Goal: Use online tool/utility: Utilize a website feature to perform a specific function

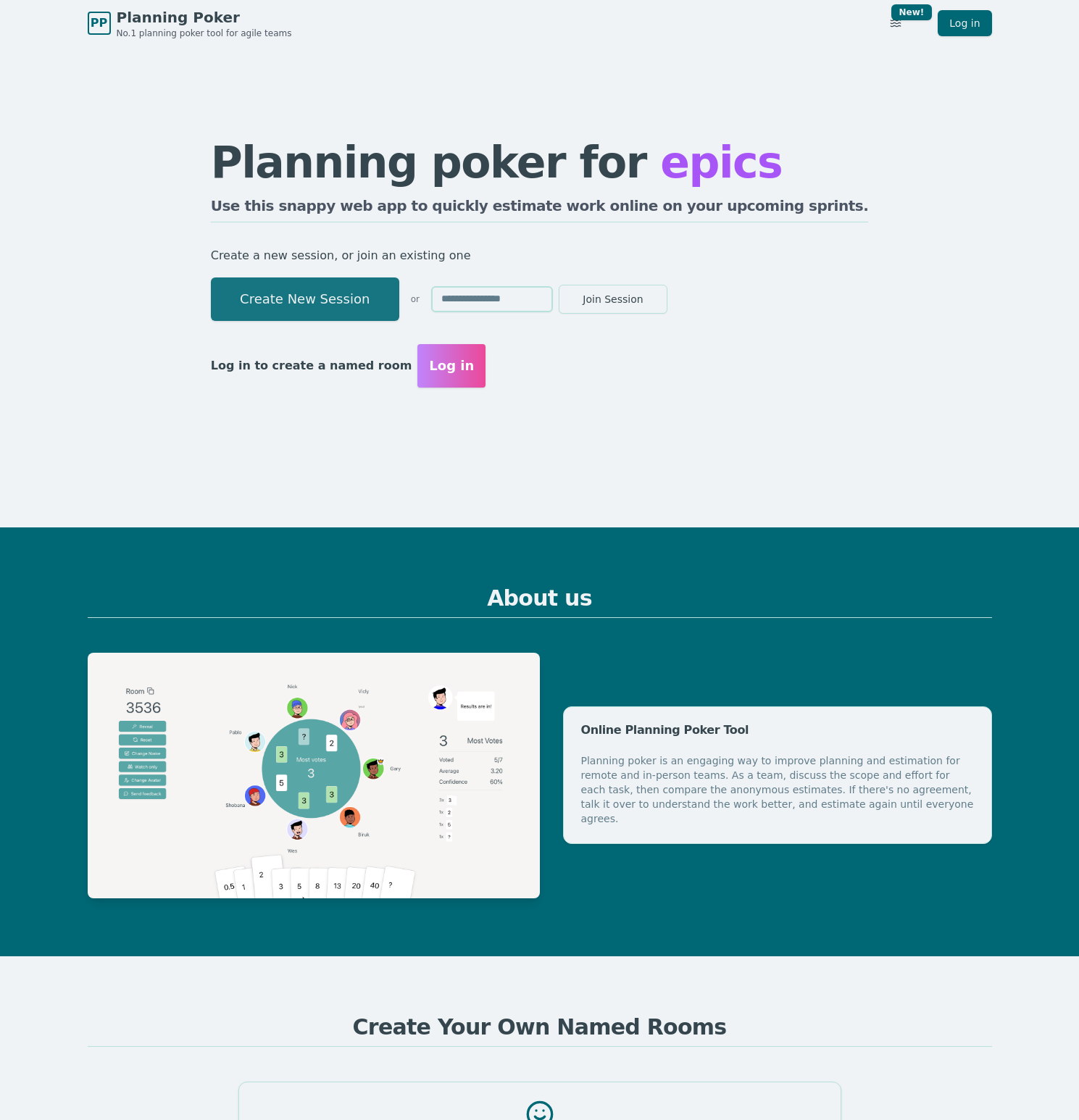
click at [372, 290] on button "Create New Session" at bounding box center [305, 299] width 188 height 43
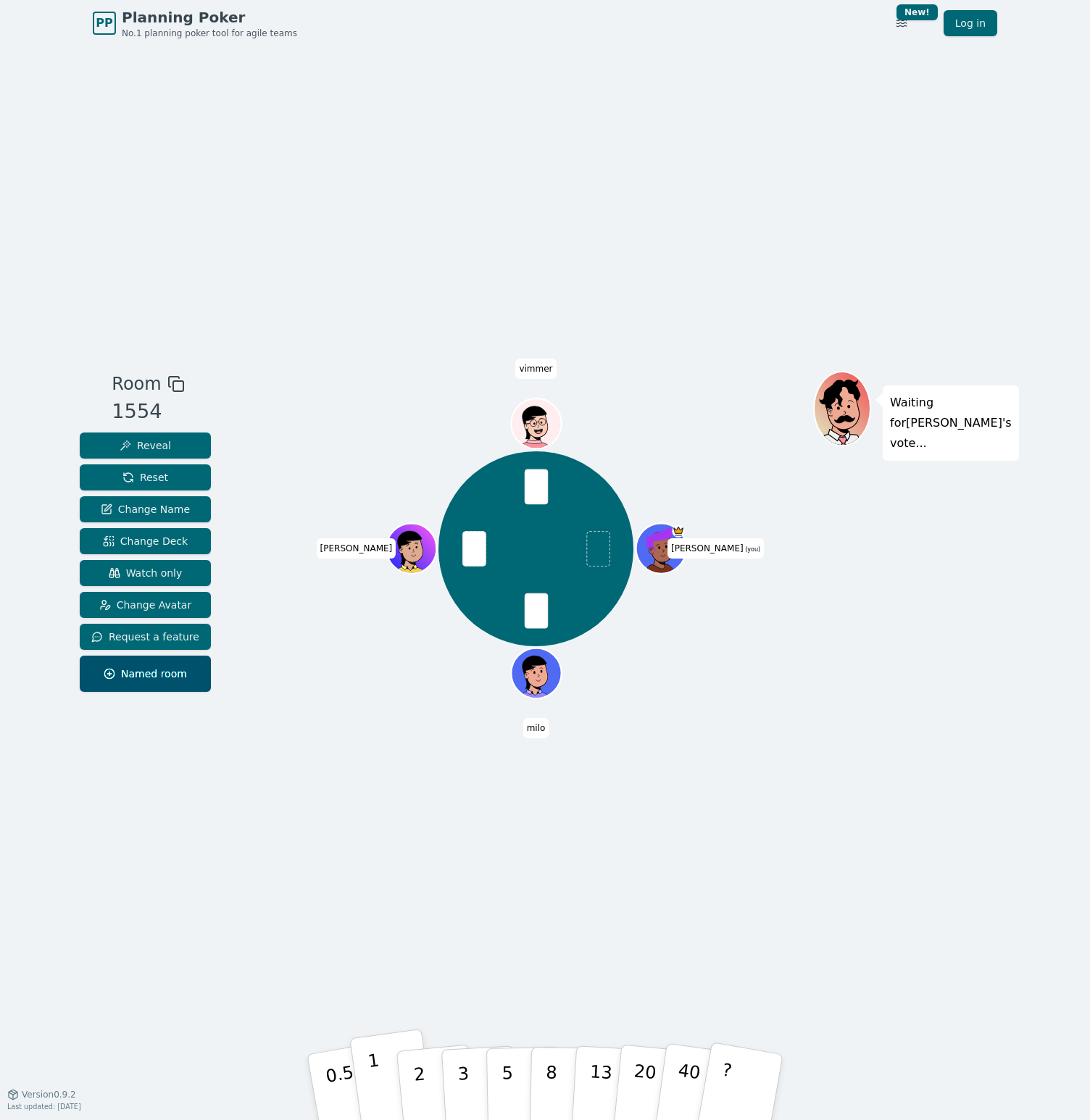
click at [384, 1082] on button "1" at bounding box center [392, 1087] width 86 height 117
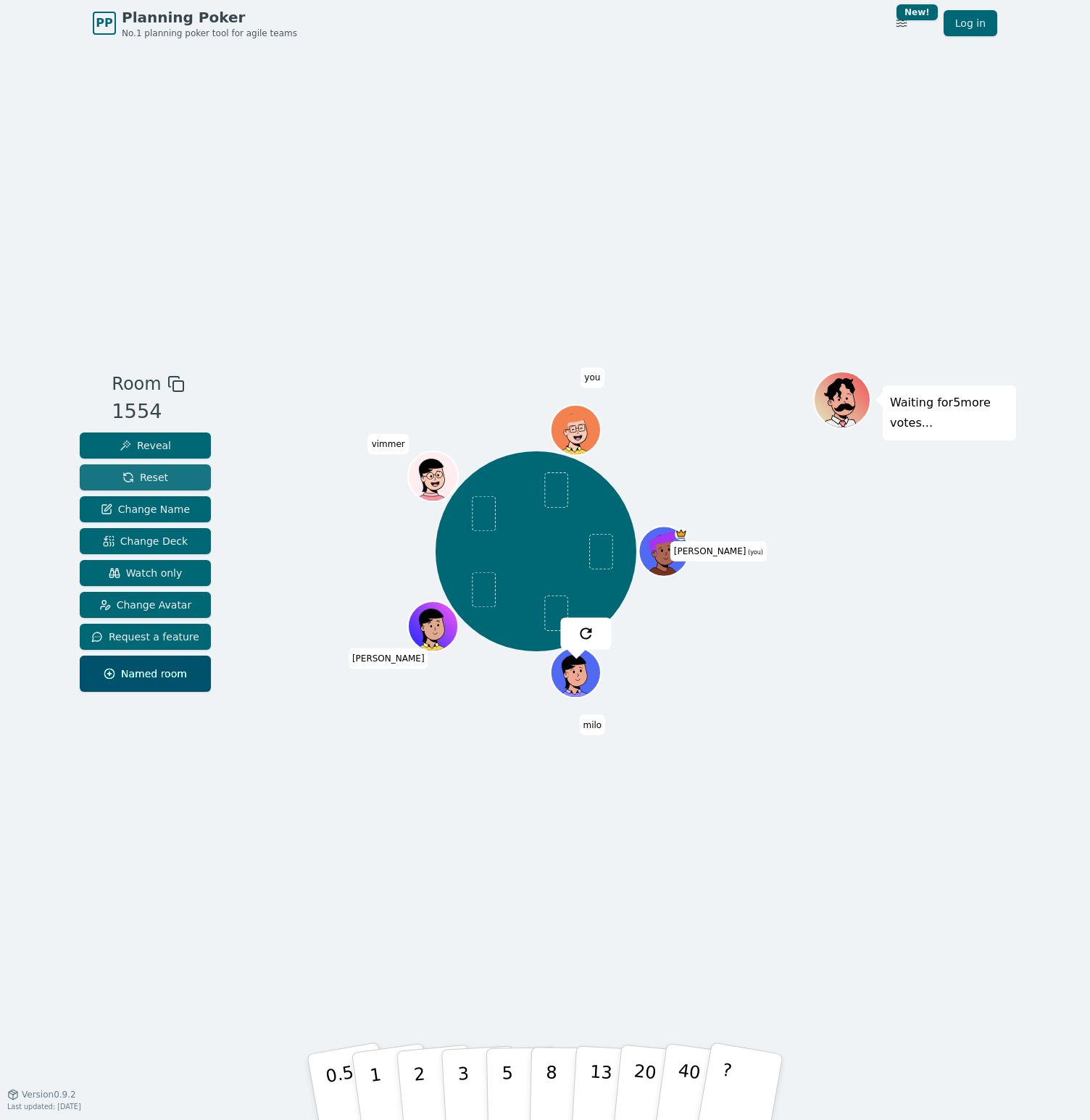
click at [160, 479] on span "Reset" at bounding box center [146, 477] width 46 height 15
click at [430, 1086] on button "2" at bounding box center [436, 1088] width 83 height 115
click at [422, 1082] on p "2" at bounding box center [421, 1090] width 19 height 79
click at [406, 1082] on button "2" at bounding box center [436, 1088] width 83 height 115
click at [384, 1083] on button "1" at bounding box center [392, 1087] width 86 height 117
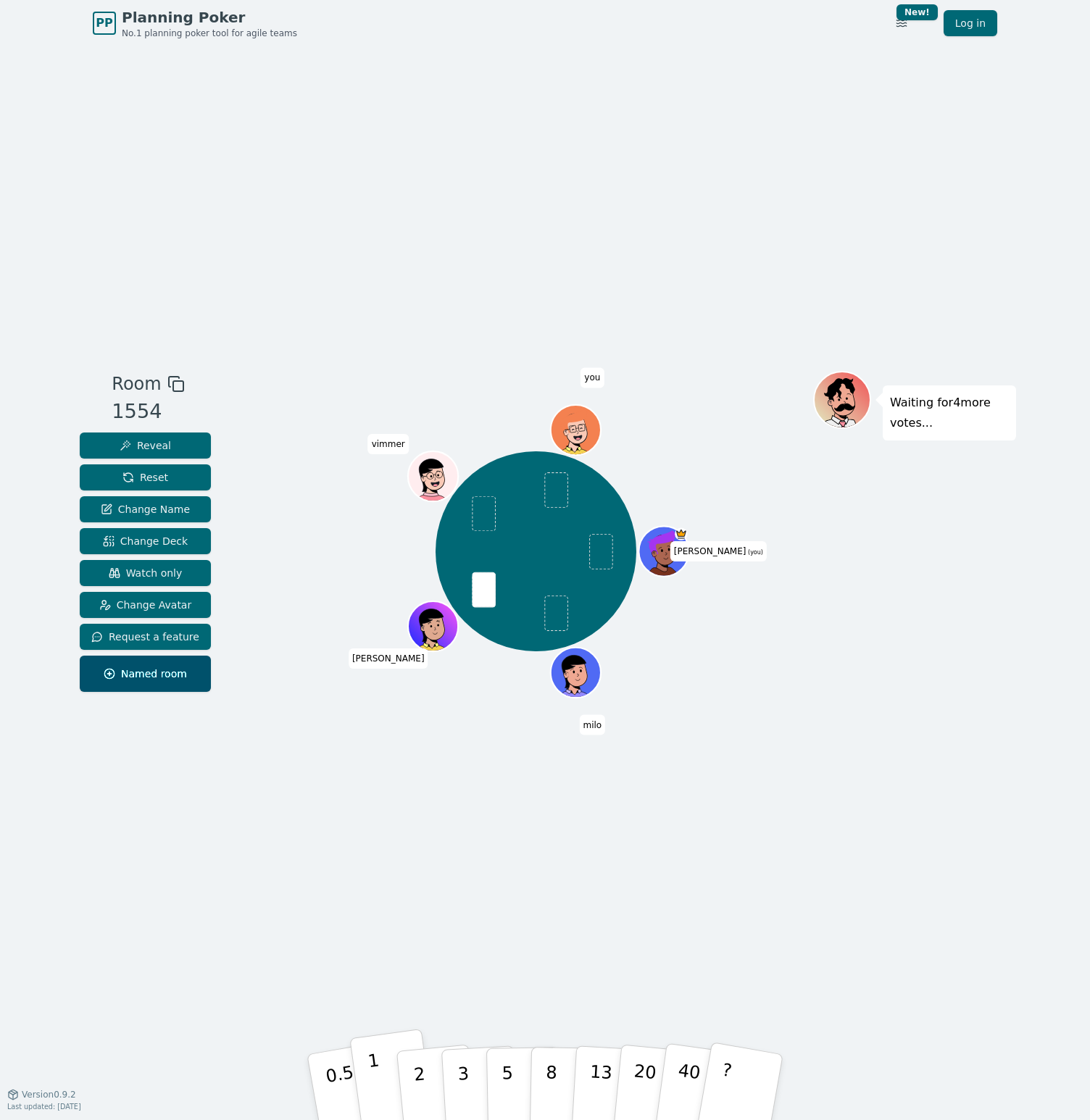
click at [381, 1070] on button "1" at bounding box center [392, 1087] width 86 height 117
click at [422, 1085] on p "2" at bounding box center [421, 1090] width 19 height 79
click at [458, 988] on div "Room 1554 Reveal Reset Change Name Change Deck Watch only Change Avatar Request…" at bounding box center [545, 571] width 943 height 1048
click at [386, 1082] on button "1" at bounding box center [392, 1087] width 86 height 117
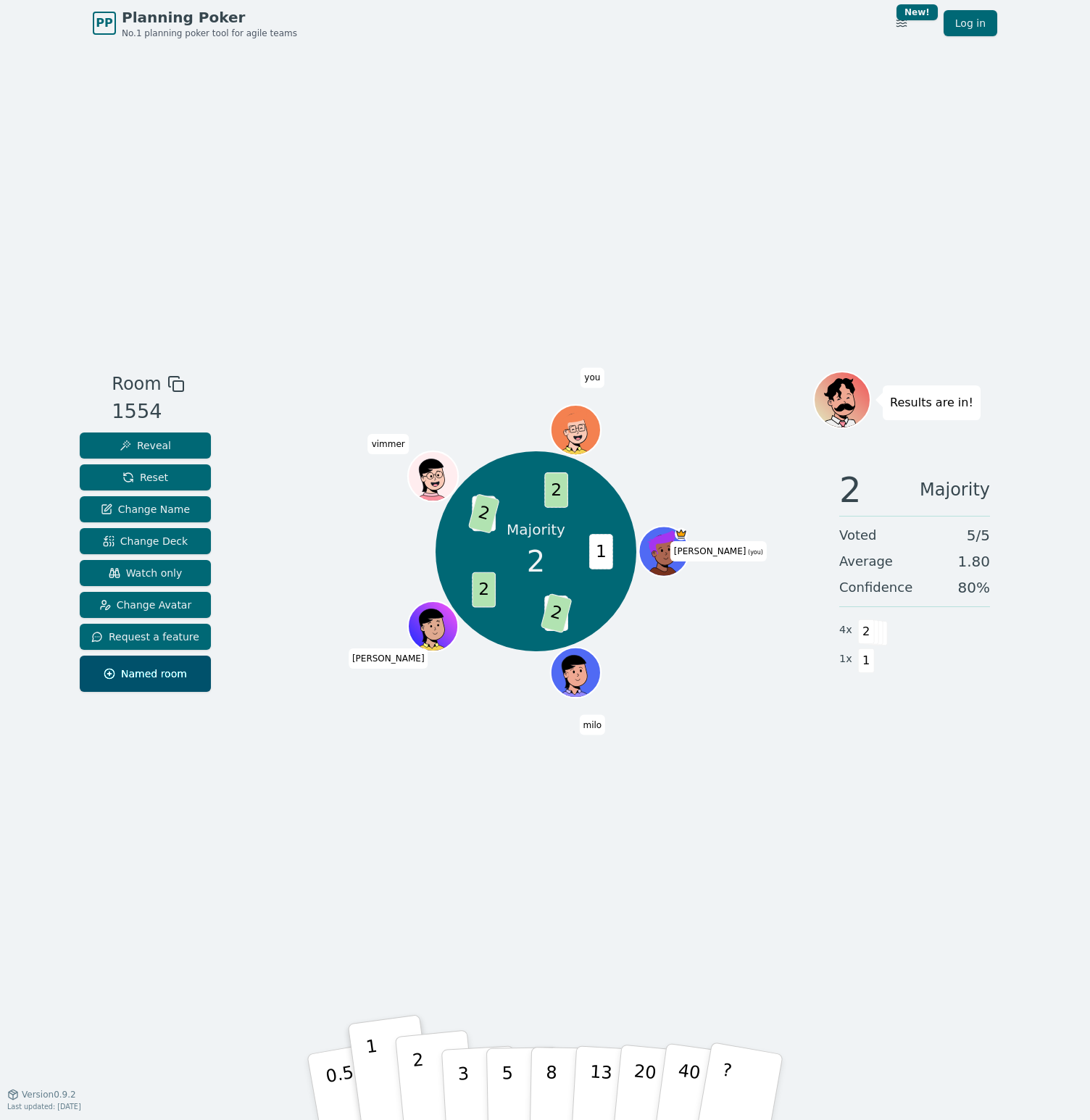
click at [421, 1087] on p "2" at bounding box center [421, 1090] width 19 height 79
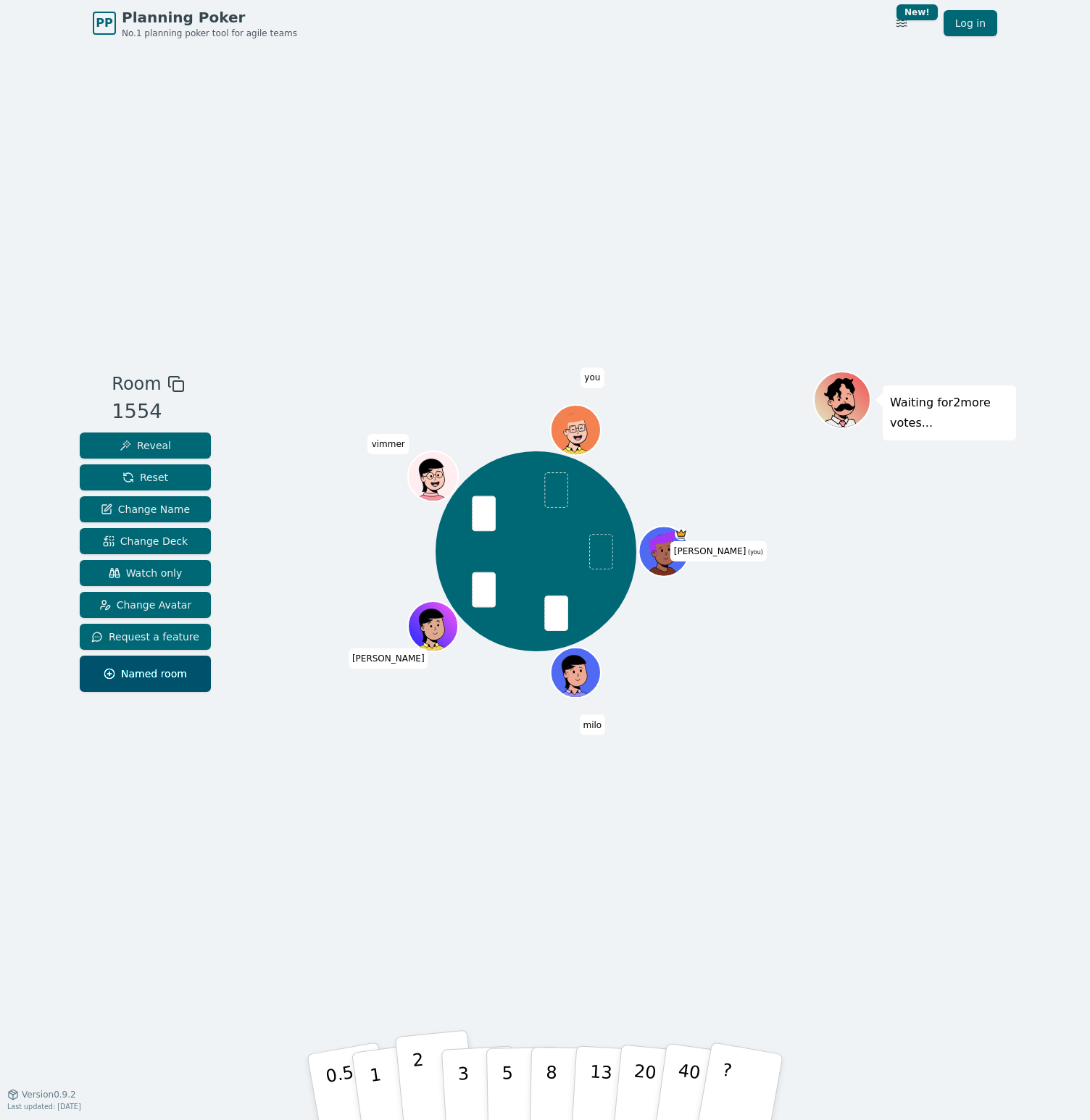
click at [426, 1086] on button "2" at bounding box center [436, 1088] width 83 height 115
click at [385, 1081] on button "1" at bounding box center [392, 1087] width 86 height 117
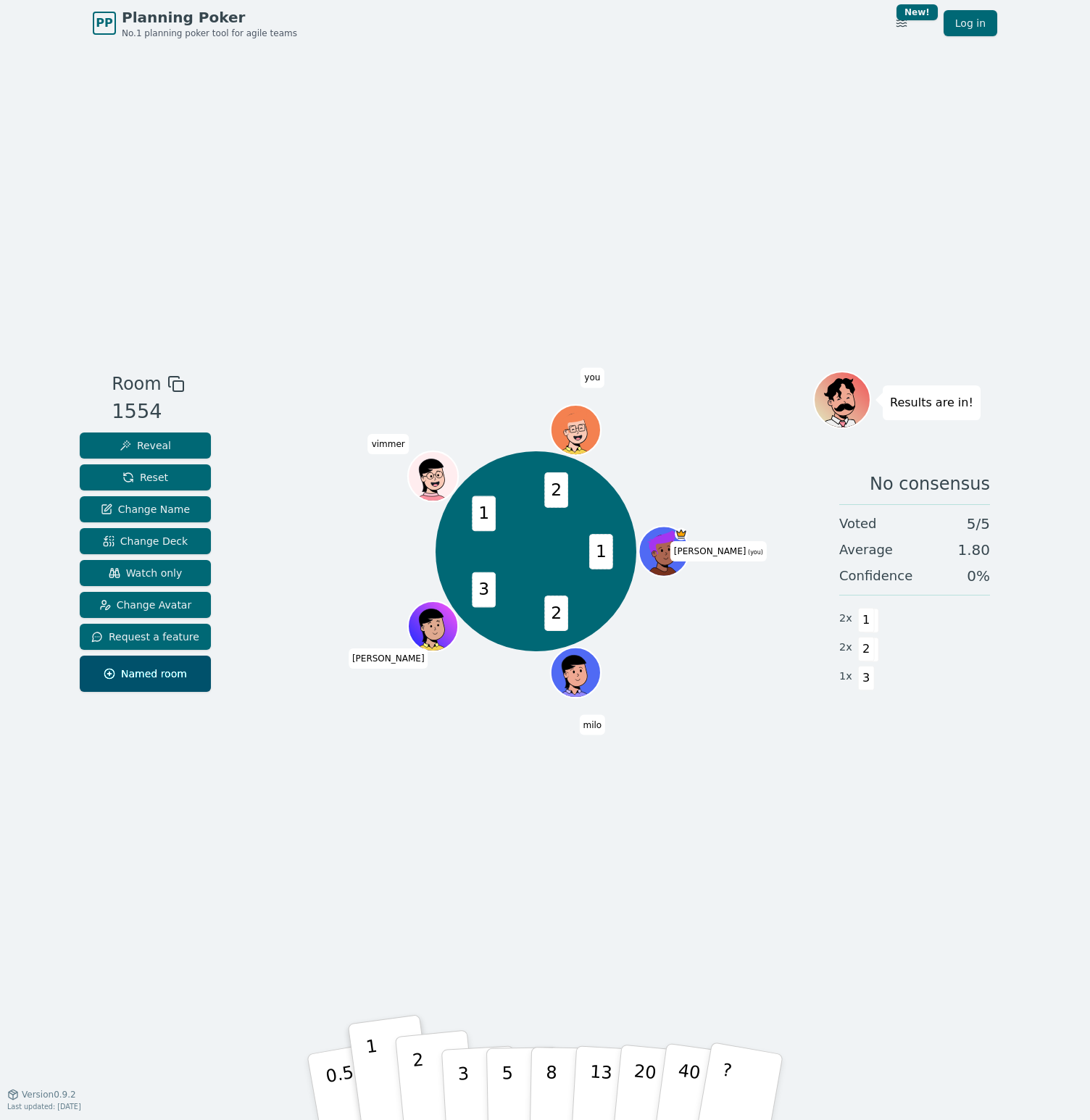
click at [429, 1082] on button "2" at bounding box center [436, 1088] width 83 height 115
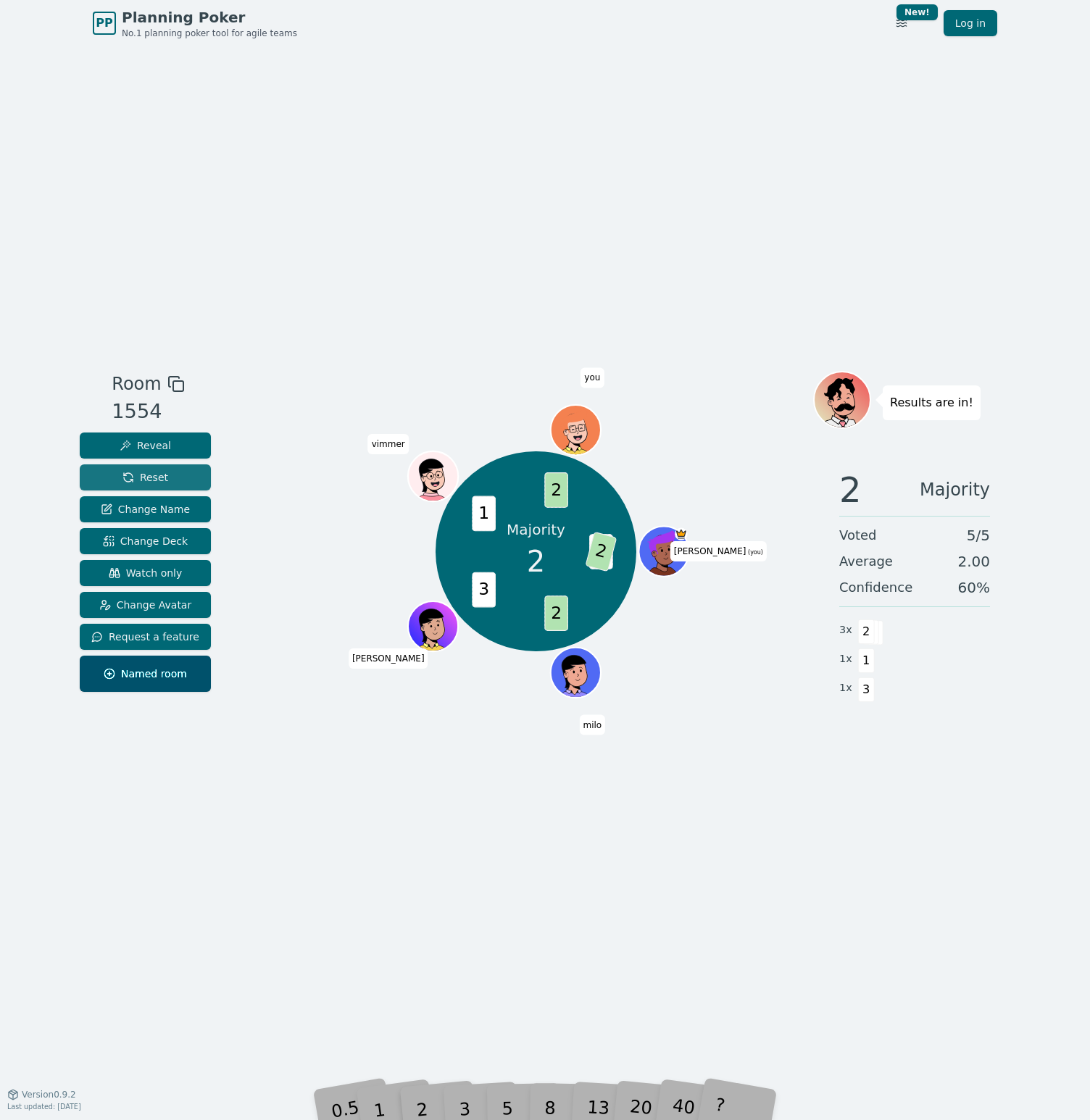
click at [156, 485] on button "Reset" at bounding box center [145, 477] width 131 height 26
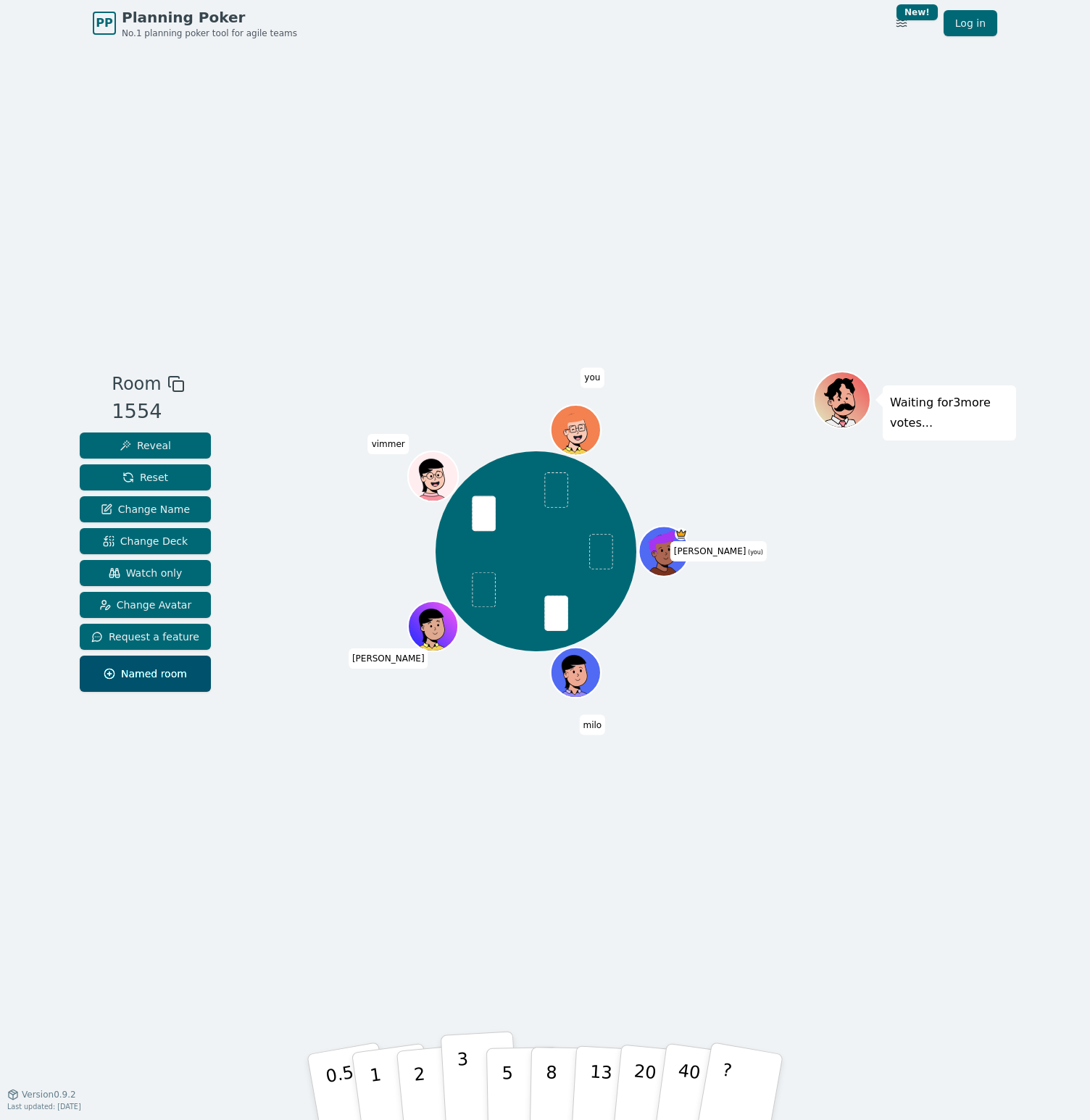
click at [464, 1082] on p "3" at bounding box center [464, 1089] width 16 height 79
